Goal: Browse casually

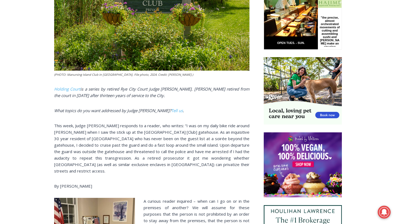
scroll to position [292, 0]
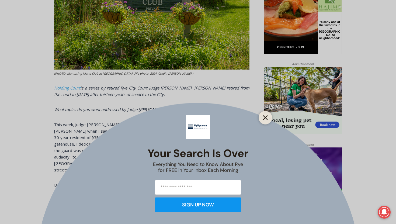
click at [266, 117] on line "Close" at bounding box center [266, 118] width 4 height 4
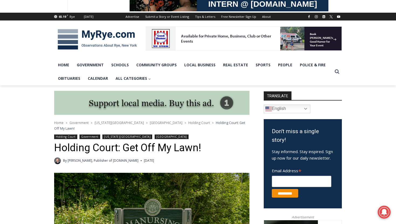
scroll to position [0, 0]
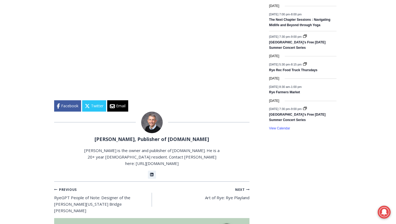
scroll to position [819, 0]
